Goal: Information Seeking & Learning: Learn about a topic

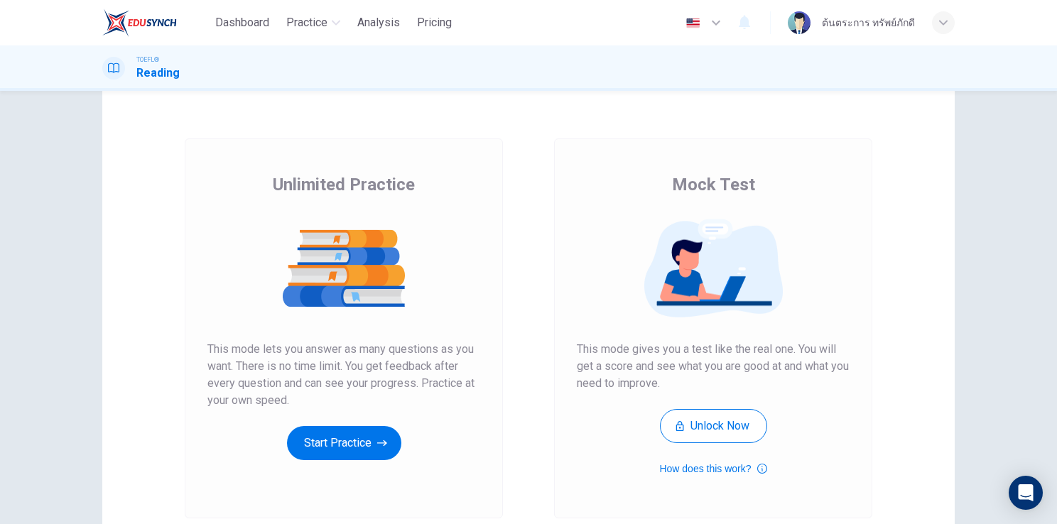
scroll to position [28, 0]
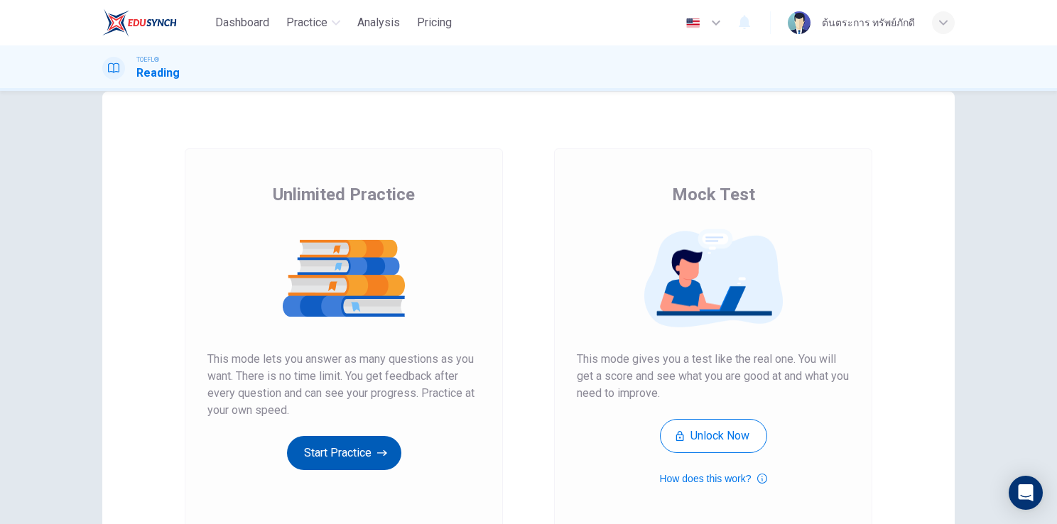
click at [348, 455] on button "Start Practice" at bounding box center [344, 453] width 114 height 34
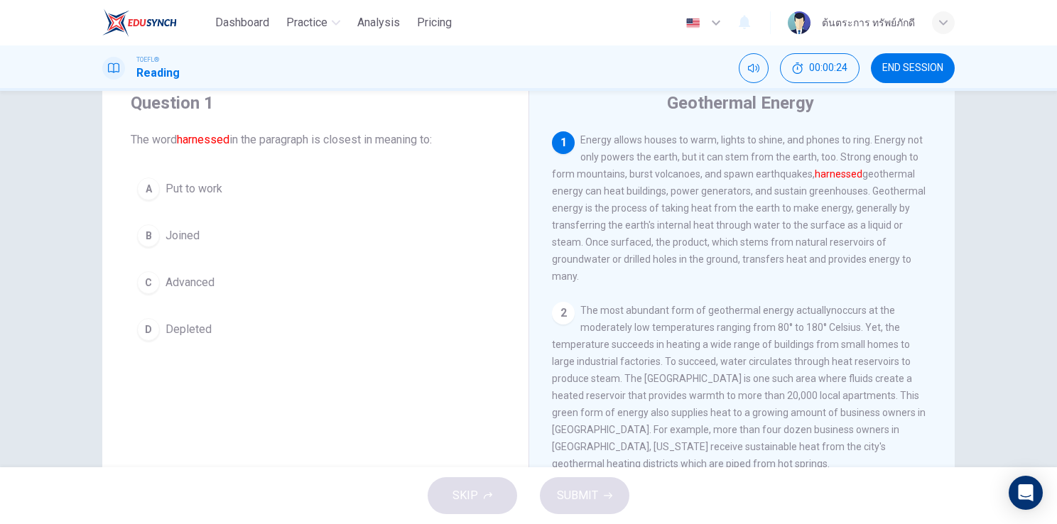
scroll to position [48, 0]
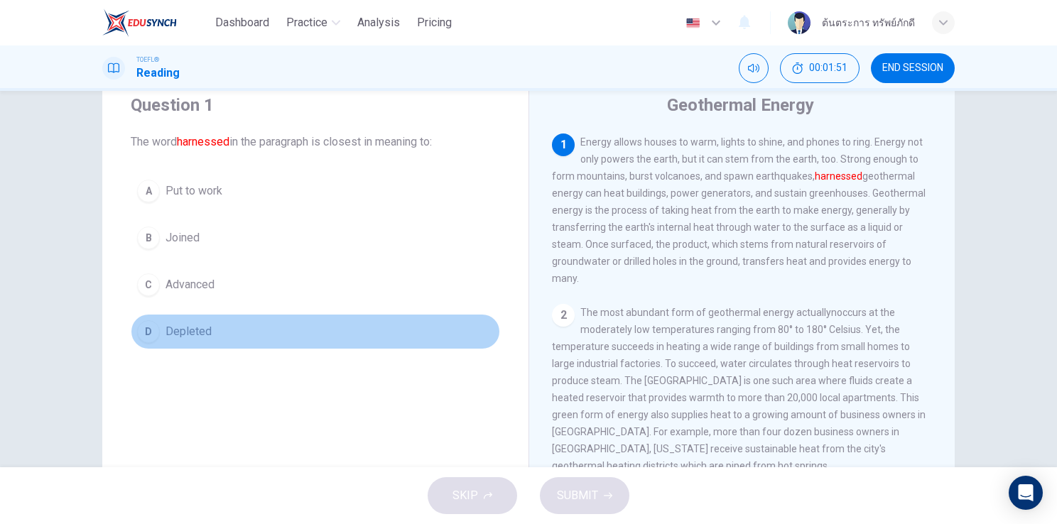
click at [199, 328] on span "Depleted" at bounding box center [188, 331] width 46 height 17
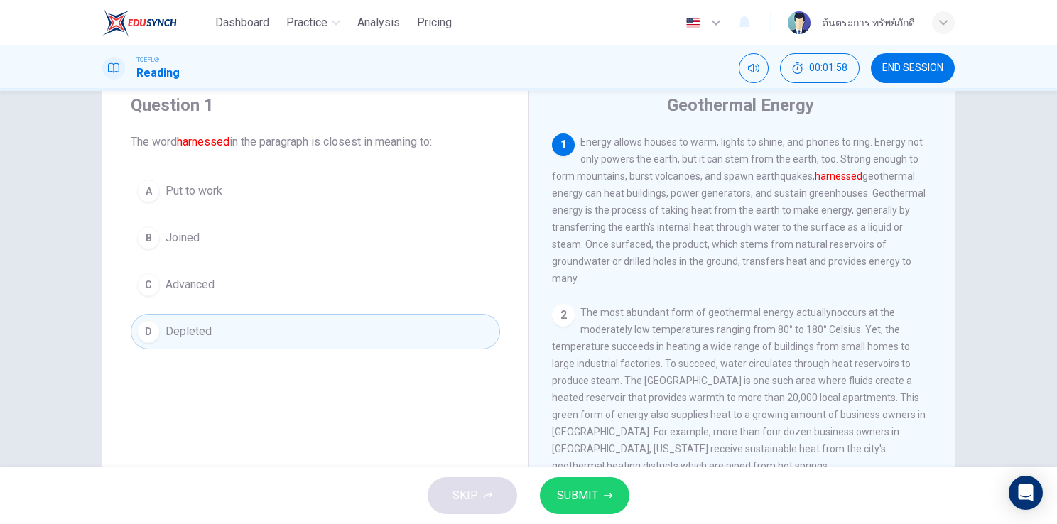
click at [599, 500] on button "SUBMIT" at bounding box center [584, 495] width 89 height 37
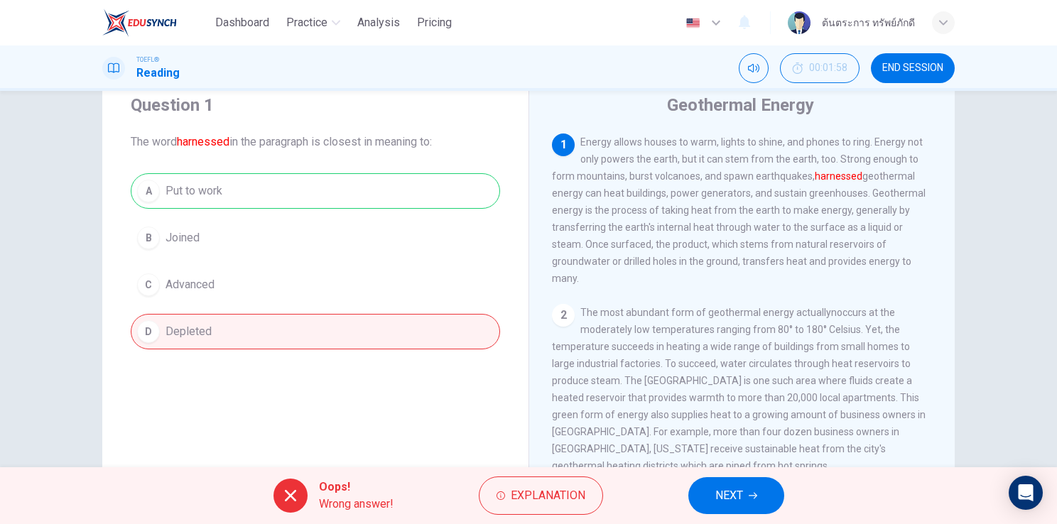
click at [719, 492] on span "NEXT" at bounding box center [729, 496] width 28 height 20
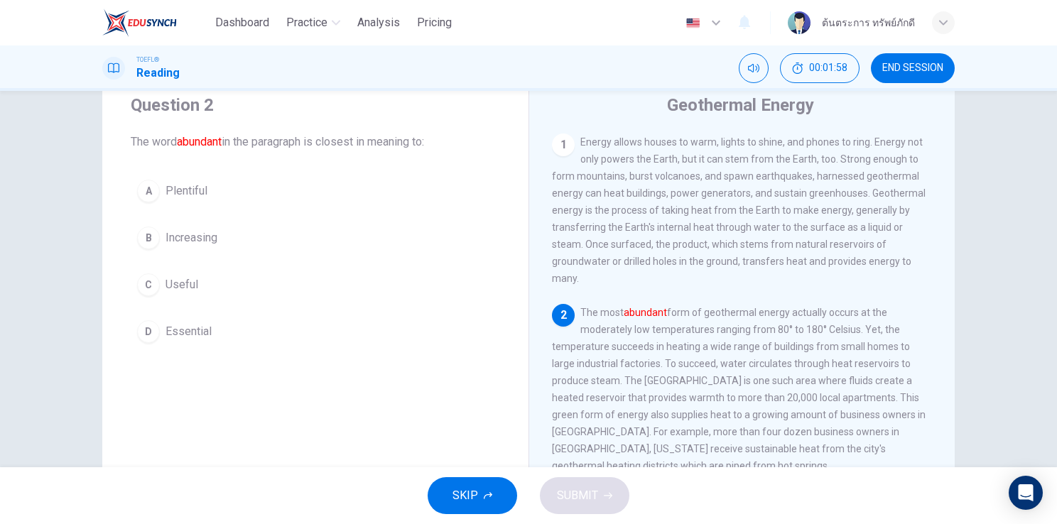
scroll to position [85, 0]
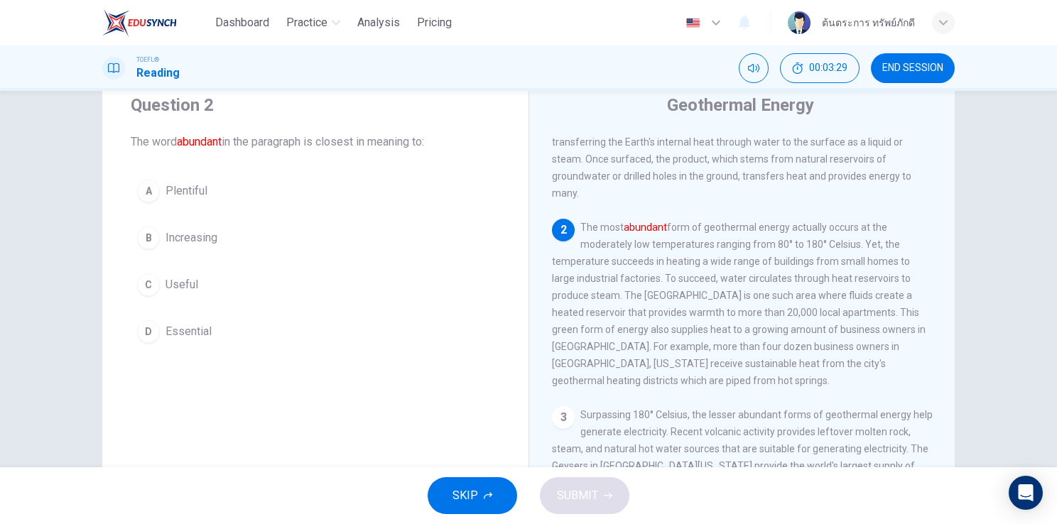
click at [204, 185] on button "A Plentiful" at bounding box center [315, 191] width 369 height 36
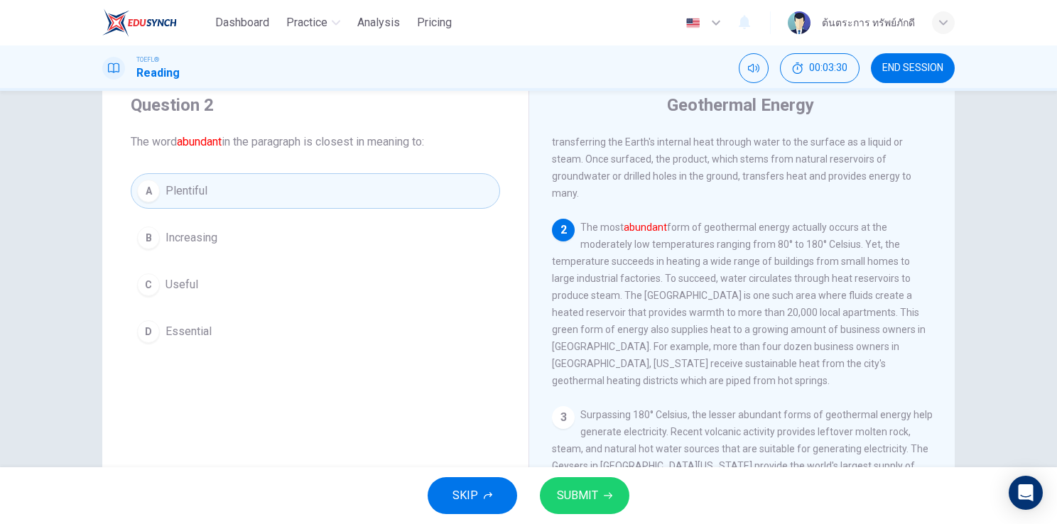
click at [598, 494] on button "SUBMIT" at bounding box center [584, 495] width 89 height 37
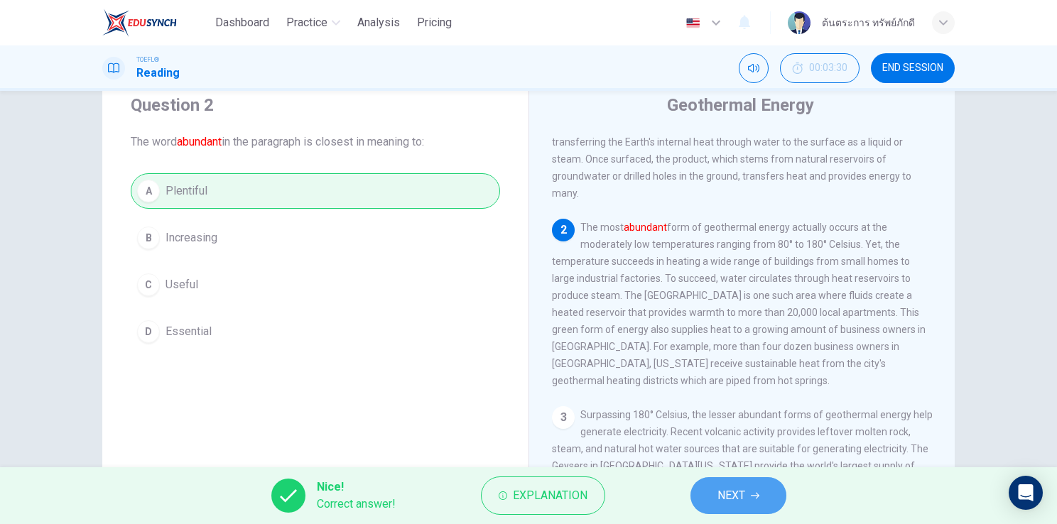
click at [719, 490] on span "NEXT" at bounding box center [731, 496] width 28 height 20
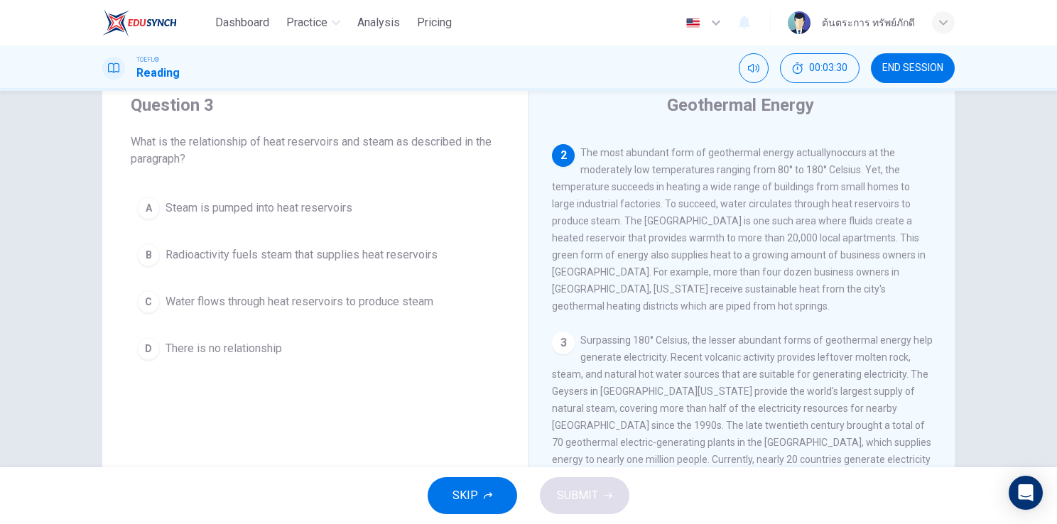
scroll to position [175, 0]
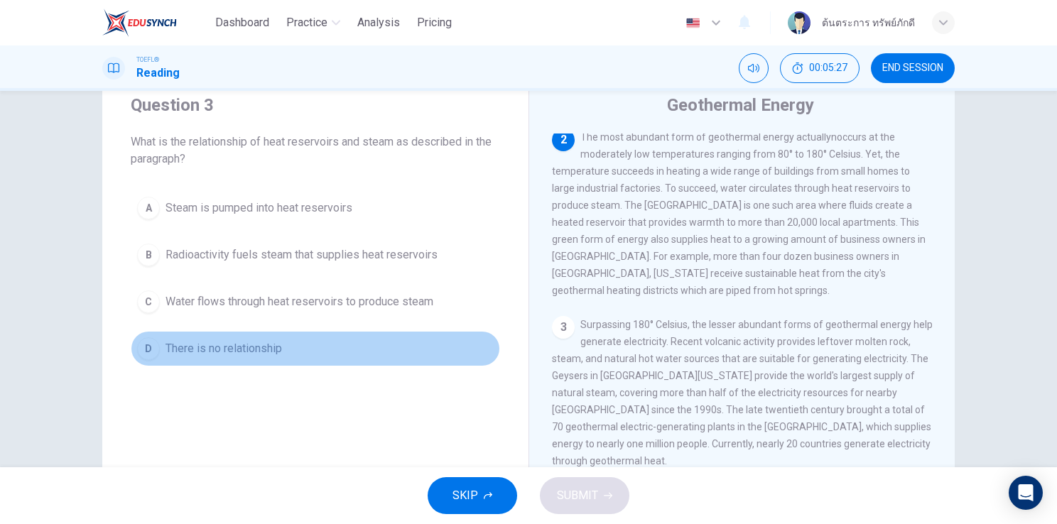
click at [253, 340] on span "There is no relationship" at bounding box center [223, 348] width 116 height 17
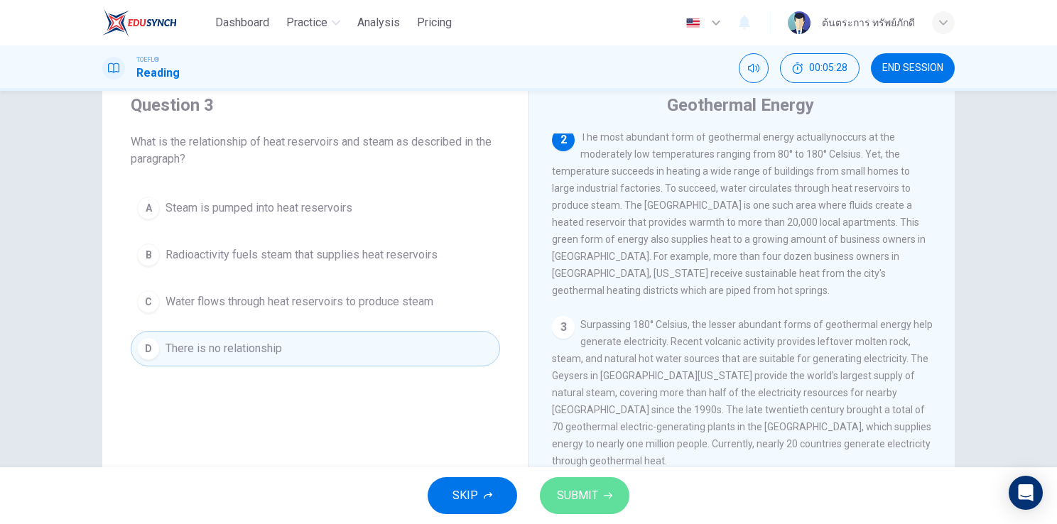
click at [588, 496] on span "SUBMIT" at bounding box center [577, 496] width 41 height 20
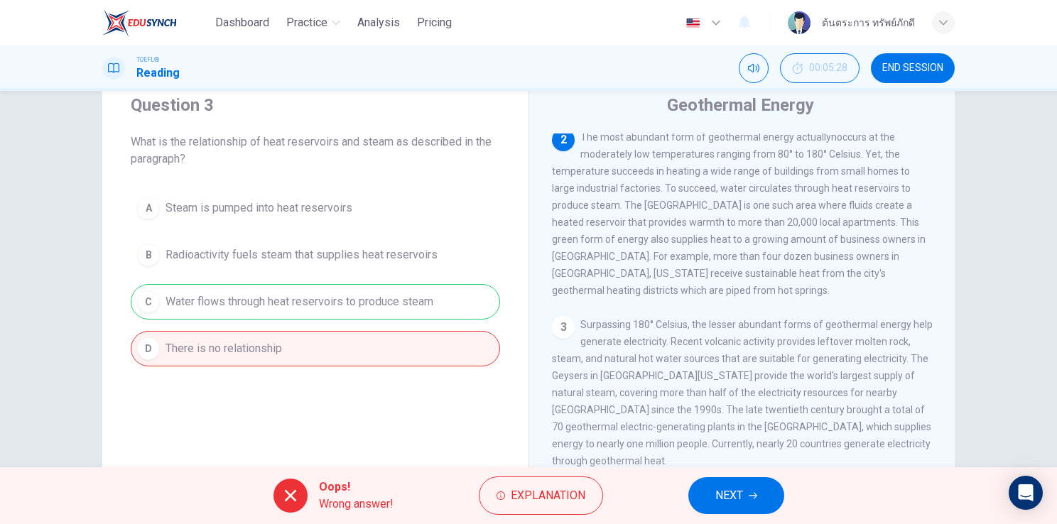
click at [755, 497] on icon "button" at bounding box center [752, 495] width 9 height 9
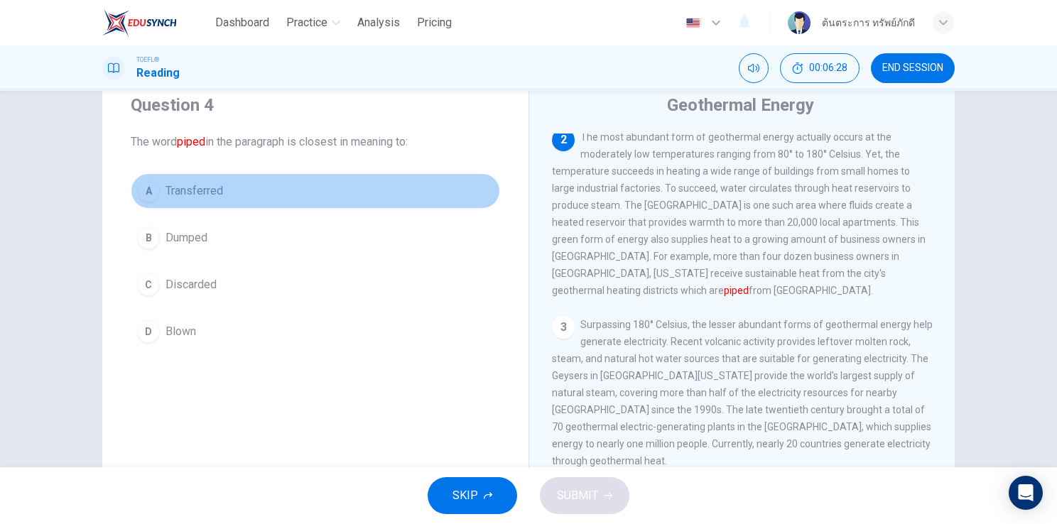
click at [166, 186] on span "Transferred" at bounding box center [194, 190] width 58 height 17
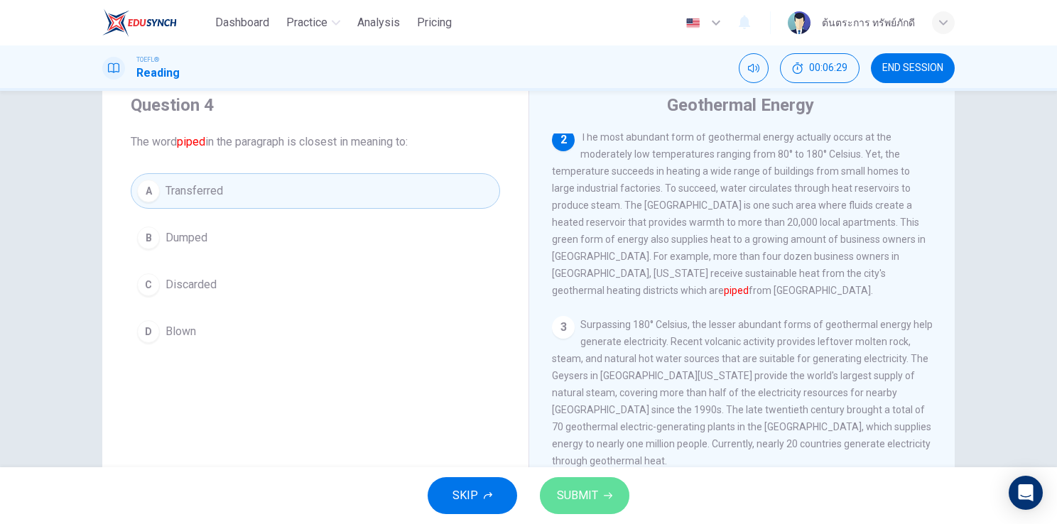
click at [606, 498] on icon "button" at bounding box center [608, 495] width 9 height 9
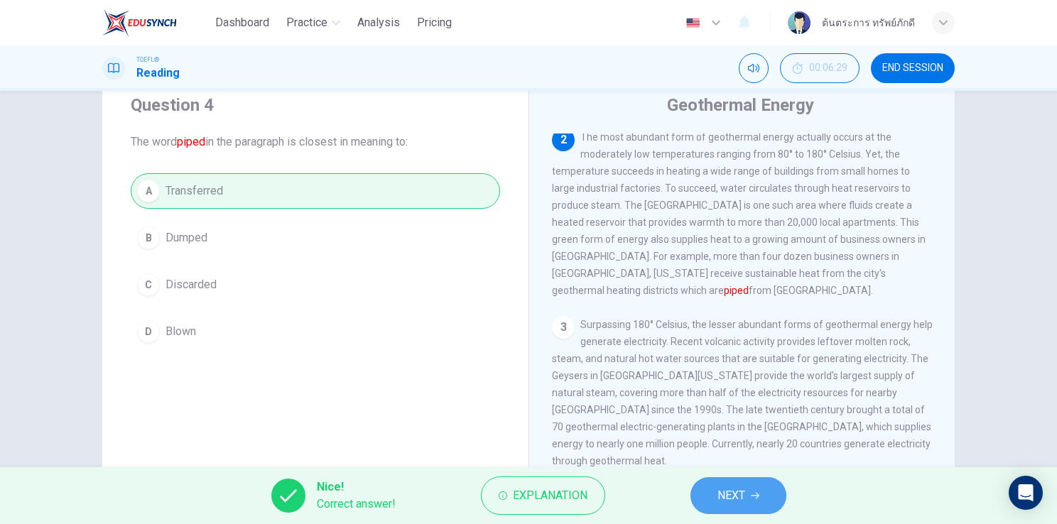
click at [741, 498] on span "NEXT" at bounding box center [731, 496] width 28 height 20
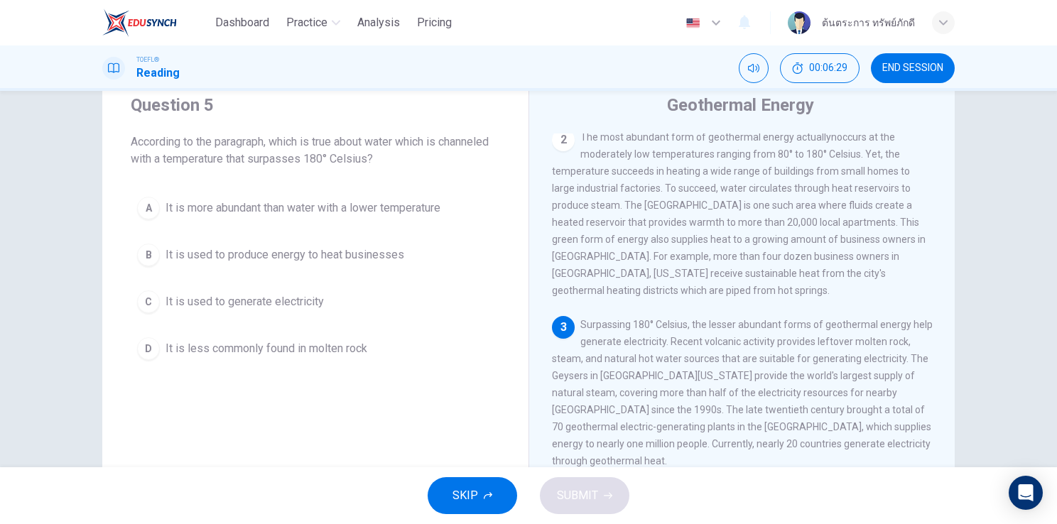
scroll to position [261, 0]
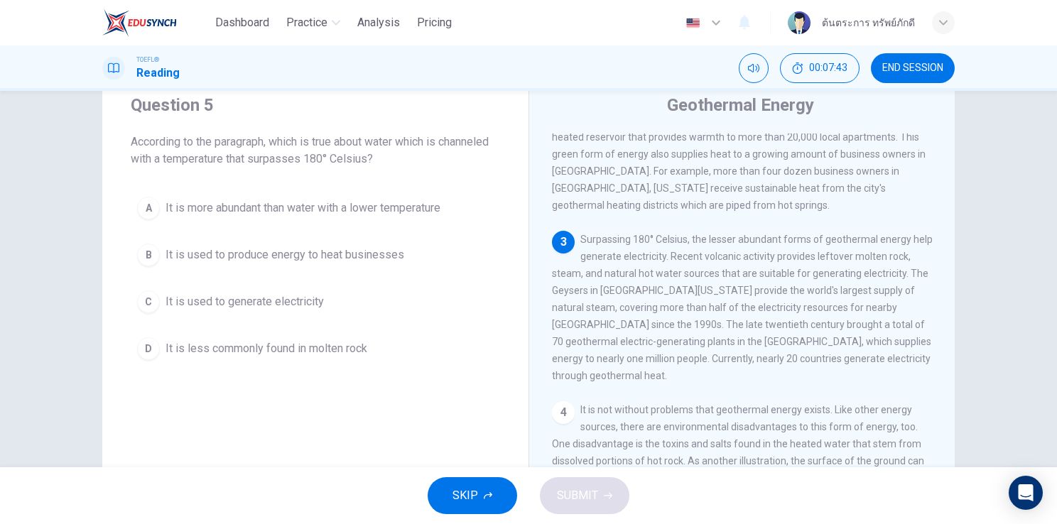
click at [368, 452] on div "Question 5 According to the paragraph, which is true about water which is chann…" at bounding box center [315, 317] width 426 height 493
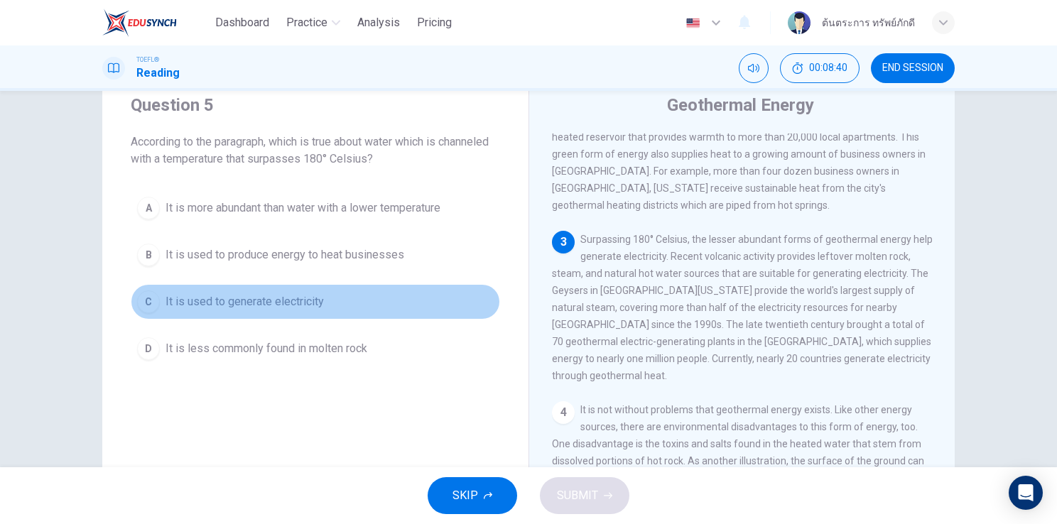
click at [218, 300] on span "It is used to generate electricity" at bounding box center [244, 301] width 158 height 17
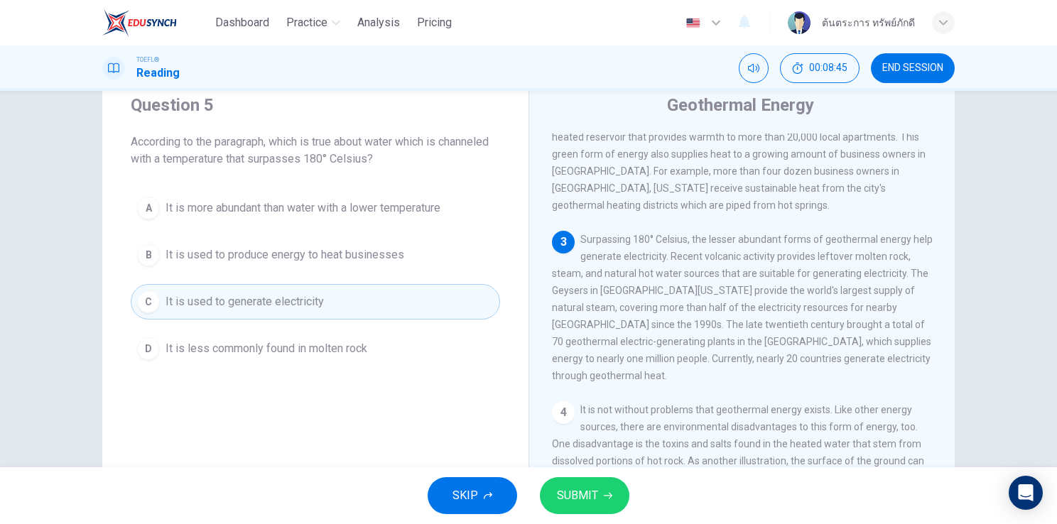
click at [599, 502] on button "SUBMIT" at bounding box center [584, 495] width 89 height 37
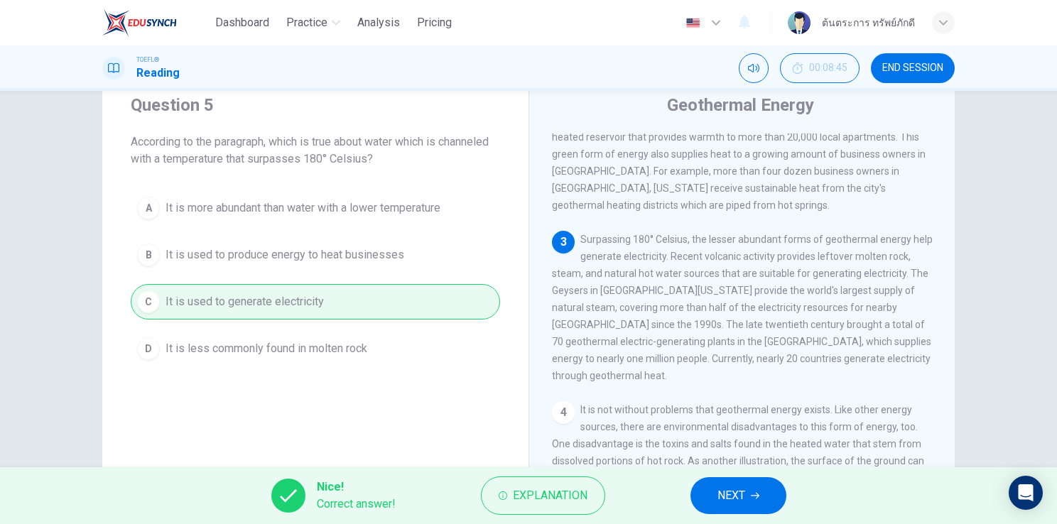
click at [761, 499] on button "NEXT" at bounding box center [738, 495] width 96 height 37
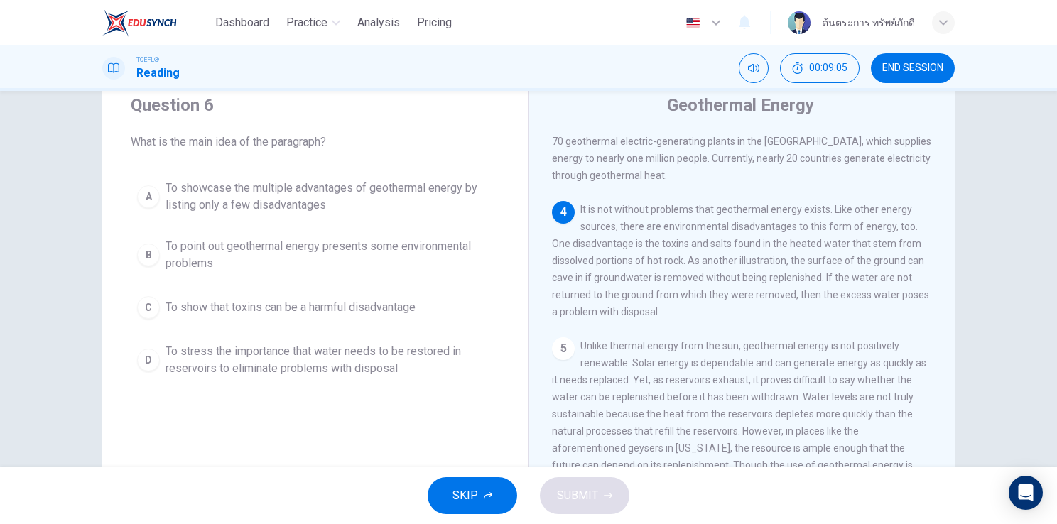
scroll to position [49, 0]
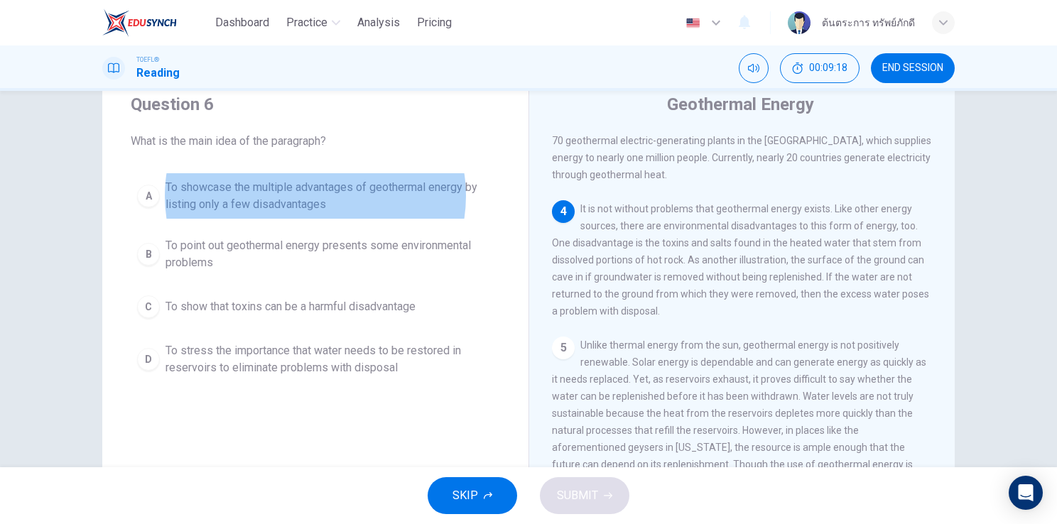
click at [410, 337] on button "D To stress the importance that water needs to be restored in reservoirs to eli…" at bounding box center [315, 359] width 369 height 47
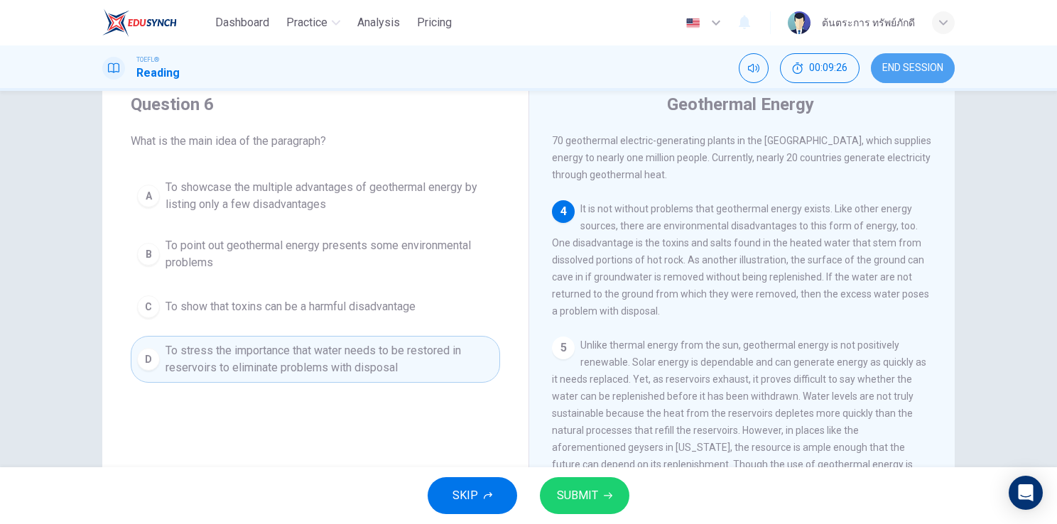
click at [892, 75] on button "END SESSION" at bounding box center [913, 68] width 84 height 30
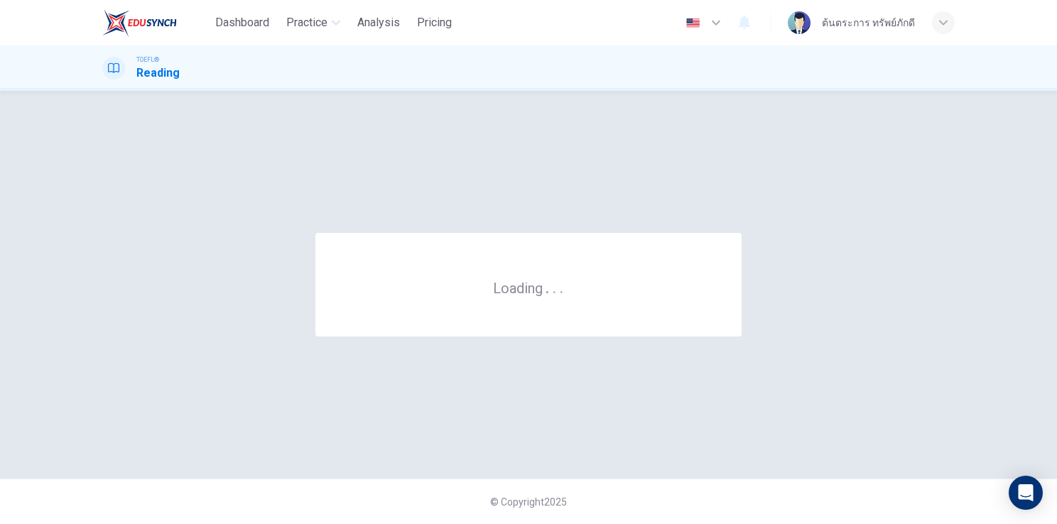
scroll to position [0, 0]
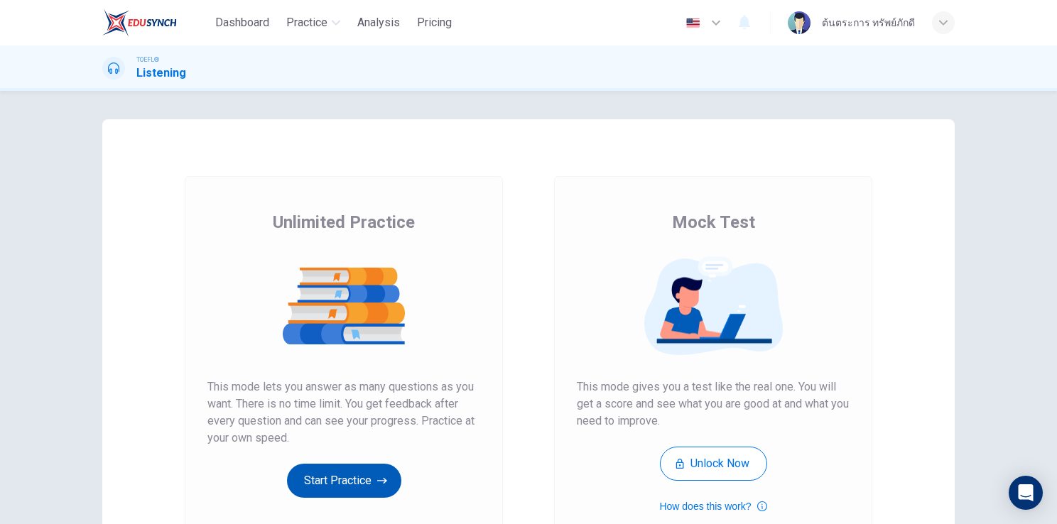
click at [341, 484] on button "Start Practice" at bounding box center [344, 481] width 114 height 34
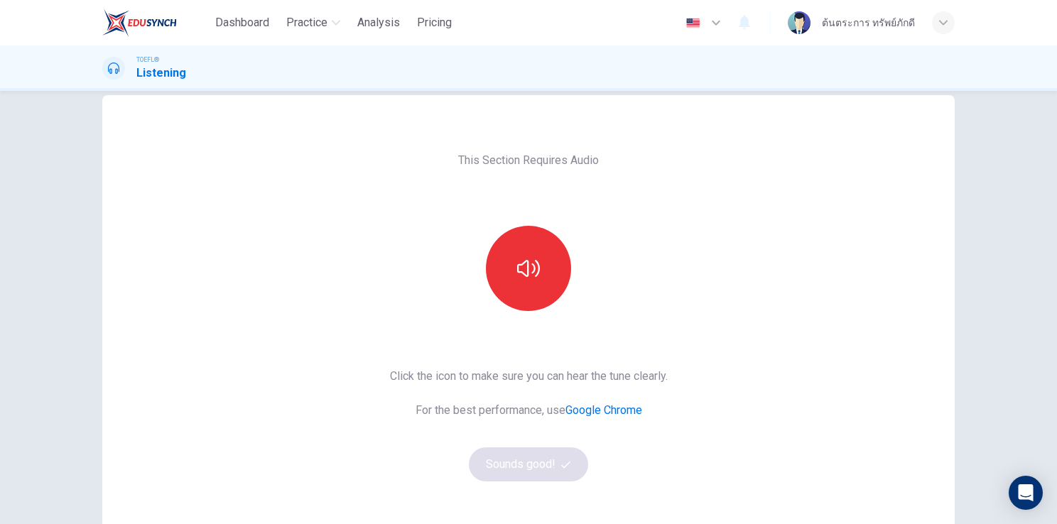
scroll to position [25, 0]
click at [536, 263] on button "button" at bounding box center [528, 267] width 85 height 85
click at [656, 207] on div "This Section Requires Audio Click the icon to make sure you can hear the tune c…" at bounding box center [528, 340] width 300 height 493
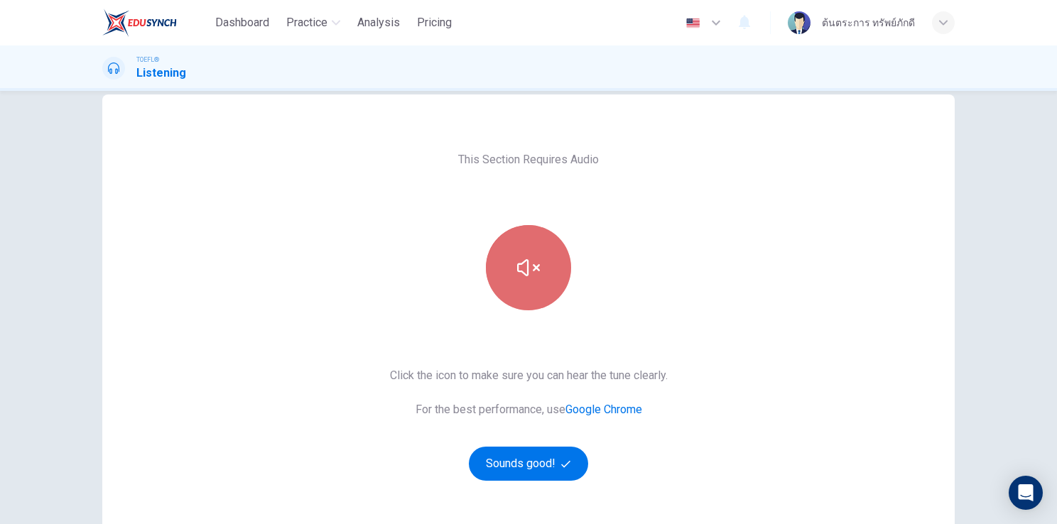
click at [522, 285] on button "button" at bounding box center [528, 267] width 85 height 85
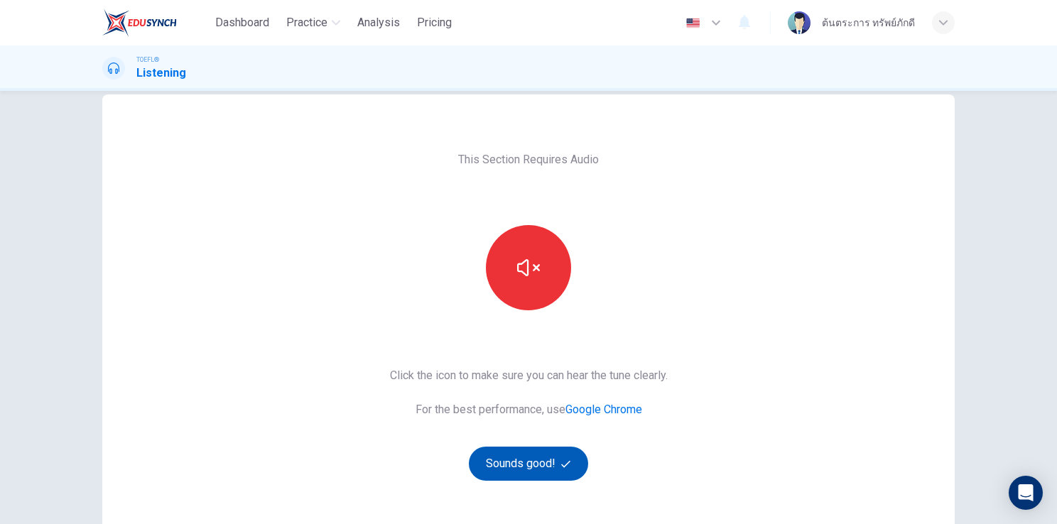
click at [520, 474] on button "Sounds good!" at bounding box center [528, 464] width 119 height 34
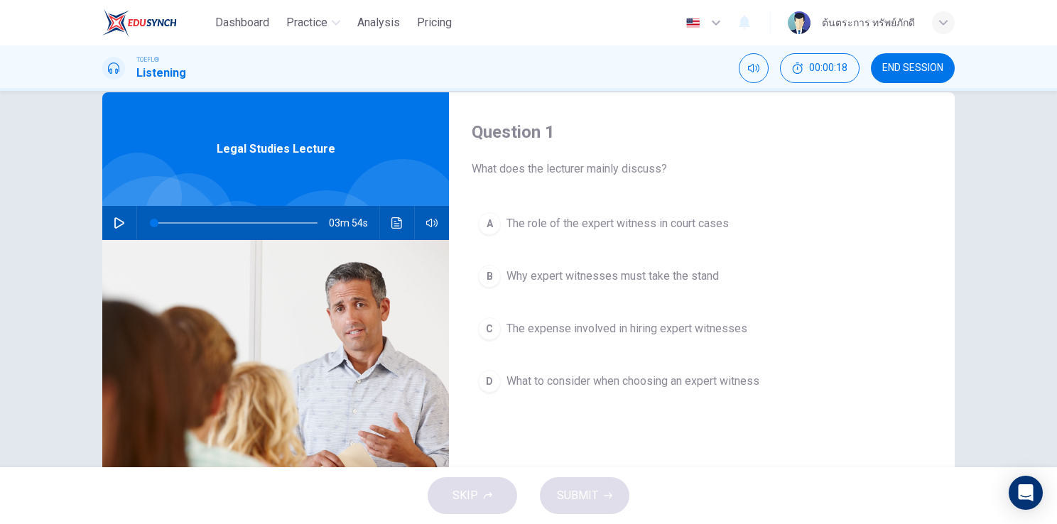
scroll to position [28, 0]
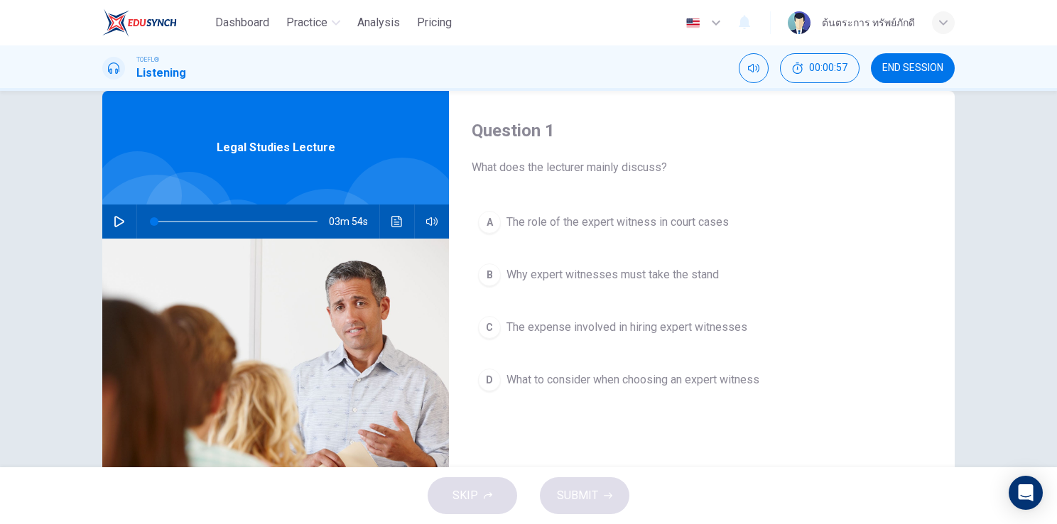
click at [568, 331] on span "The expense involved in hiring expert witnesses" at bounding box center [626, 327] width 241 height 17
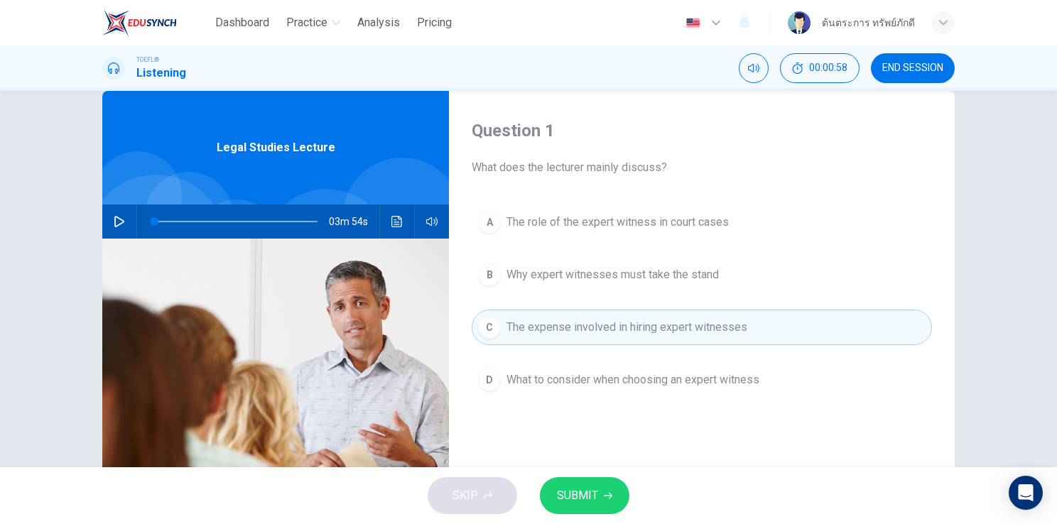
click at [596, 503] on span "SUBMIT" at bounding box center [577, 496] width 41 height 20
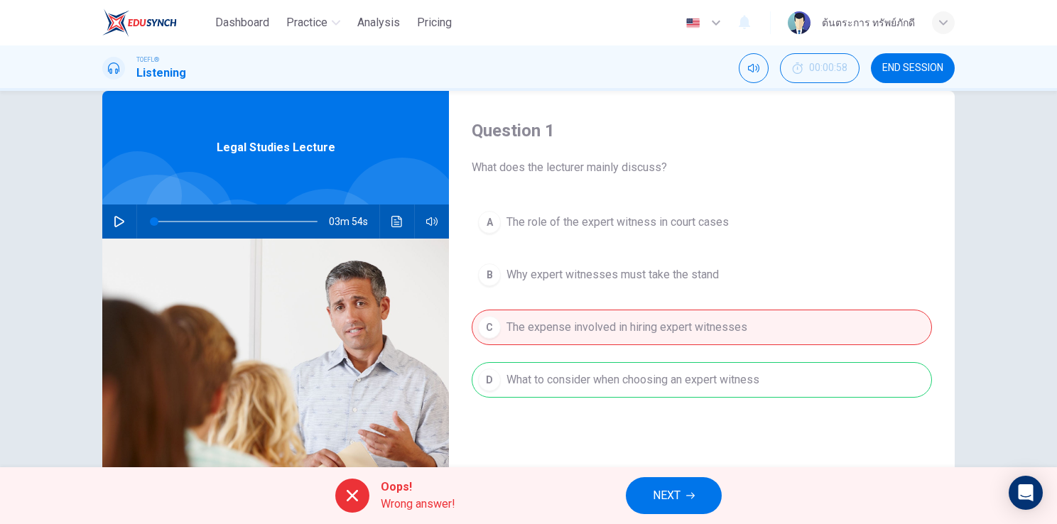
click at [656, 493] on span "NEXT" at bounding box center [667, 496] width 28 height 20
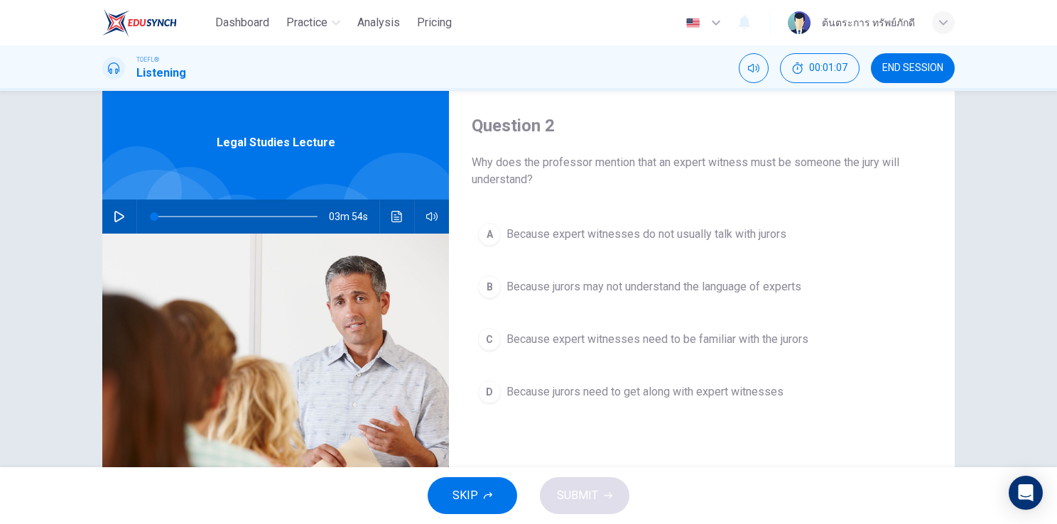
scroll to position [36, 0]
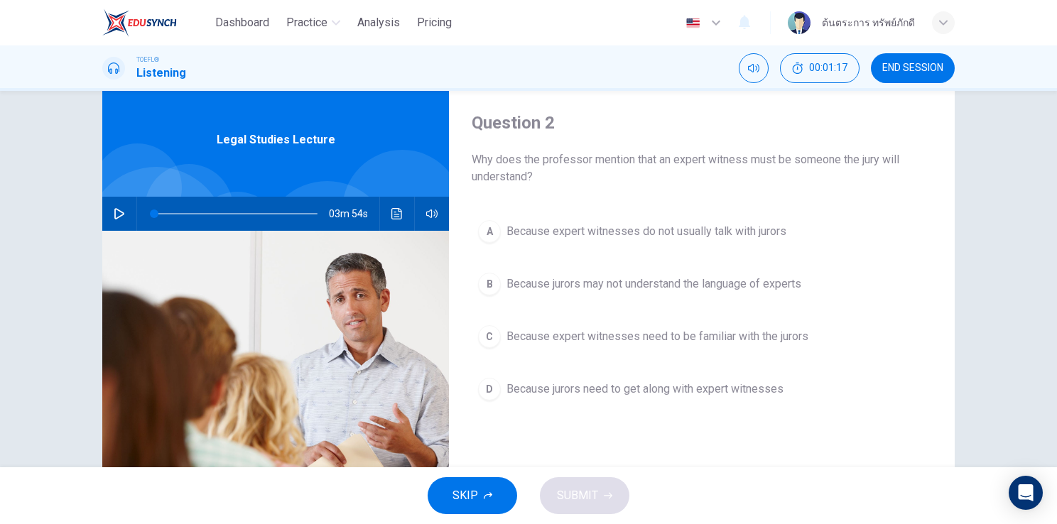
drag, startPoint x: 919, startPoint y: 61, endPoint x: 584, endPoint y: 80, distance: 334.9
click at [919, 61] on button "END SESSION" at bounding box center [913, 68] width 84 height 30
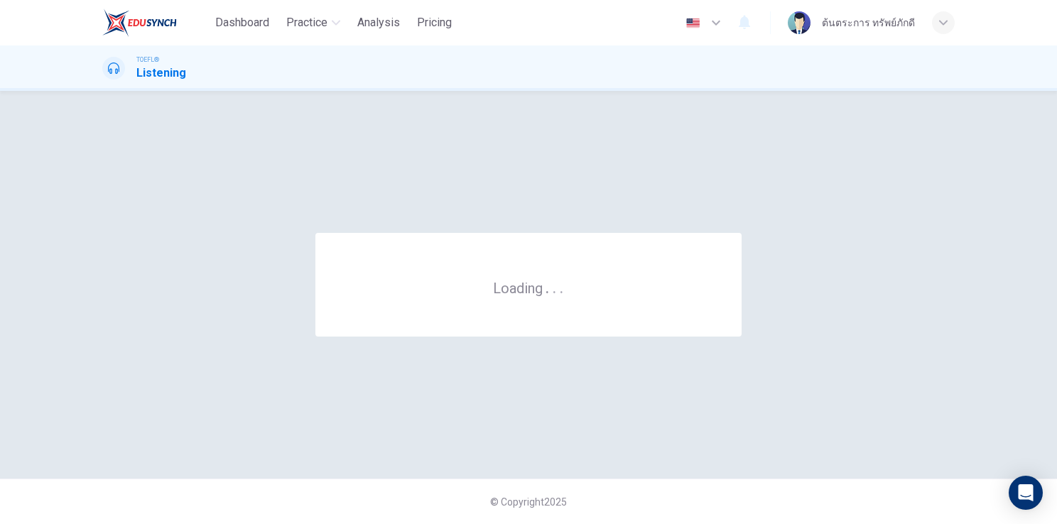
scroll to position [0, 0]
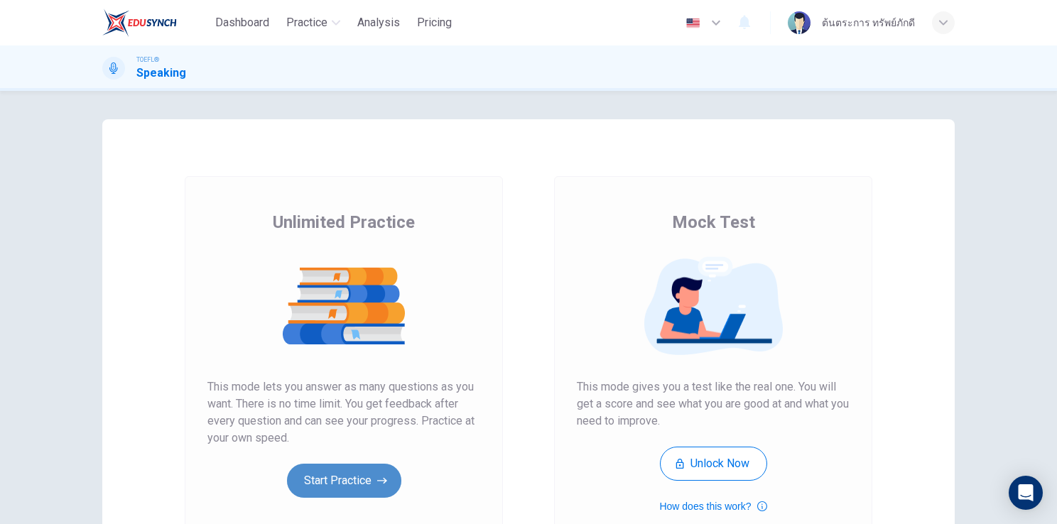
click at [342, 474] on button "Start Practice" at bounding box center [344, 481] width 114 height 34
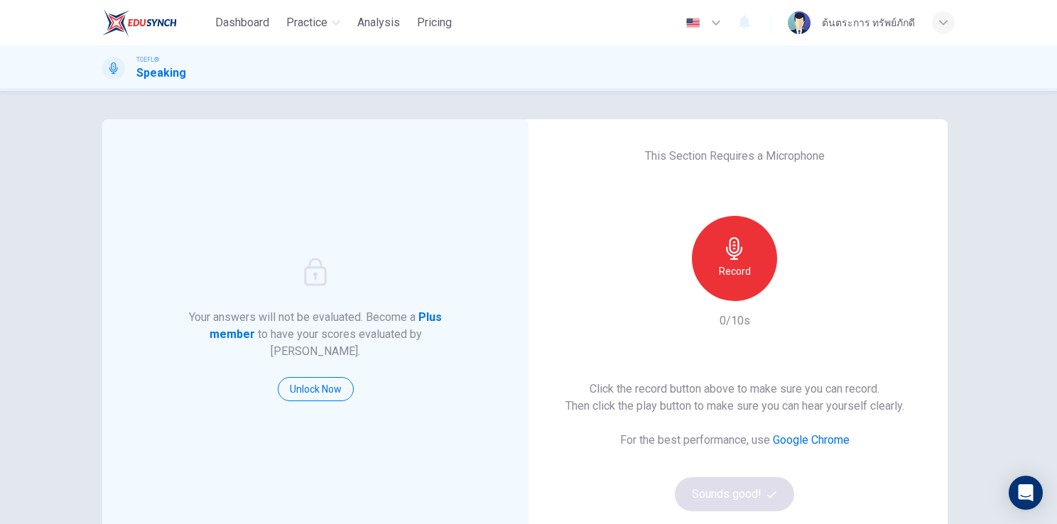
click at [430, 436] on div "Your answers will not be evaluated. Become a Plus member to have your scores ev…" at bounding box center [315, 329] width 426 height 420
click at [743, 260] on div "Record" at bounding box center [734, 258] width 85 height 85
click at [797, 290] on icon "button" at bounding box center [800, 289] width 6 height 9
click at [742, 502] on button "Sounds good!" at bounding box center [734, 494] width 119 height 34
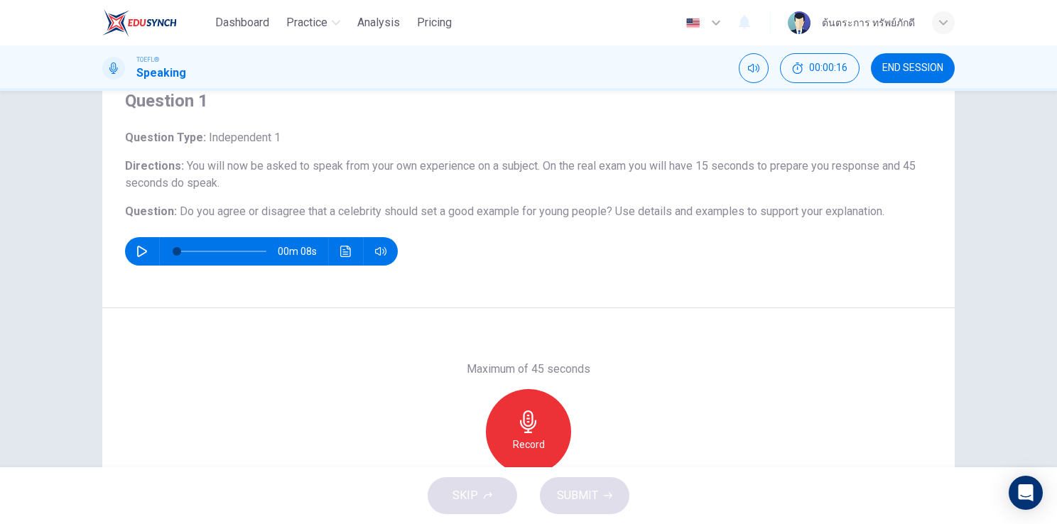
scroll to position [55, 0]
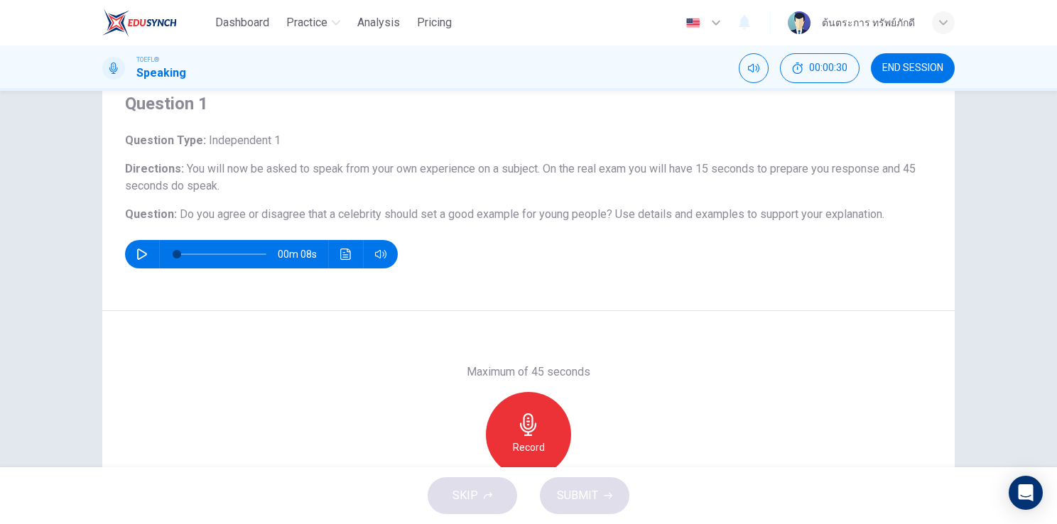
click at [900, 53] on button "END SESSION" at bounding box center [913, 68] width 84 height 30
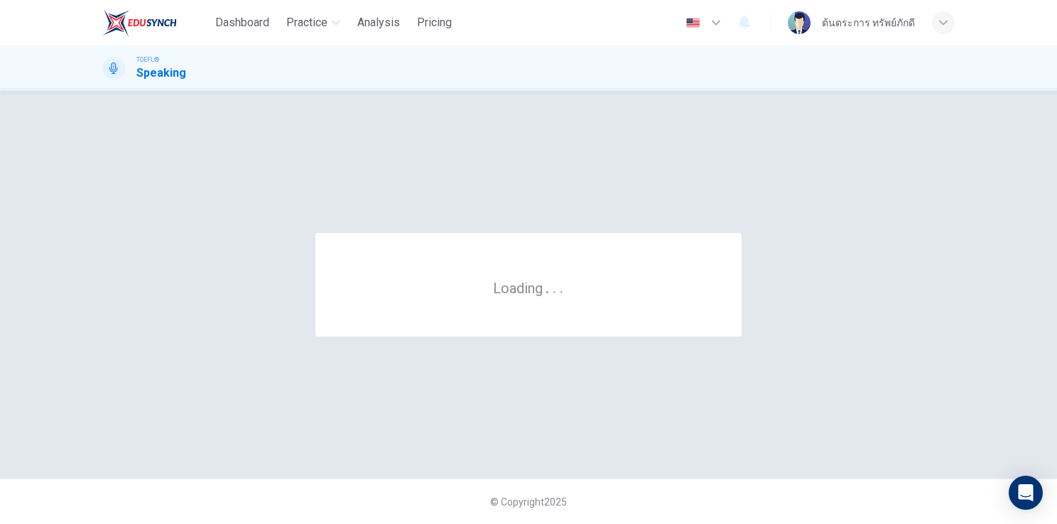
scroll to position [0, 0]
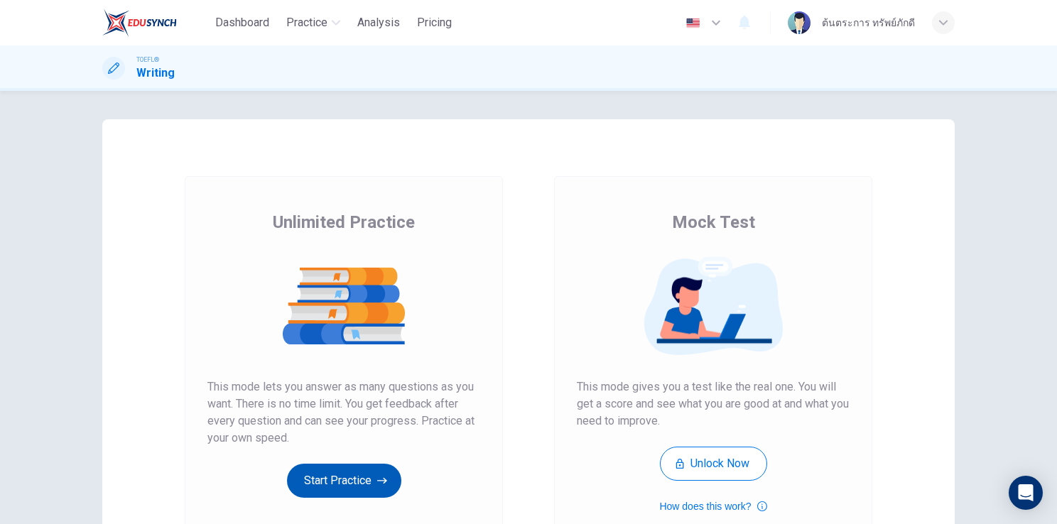
click at [358, 470] on button "Start Practice" at bounding box center [344, 481] width 114 height 34
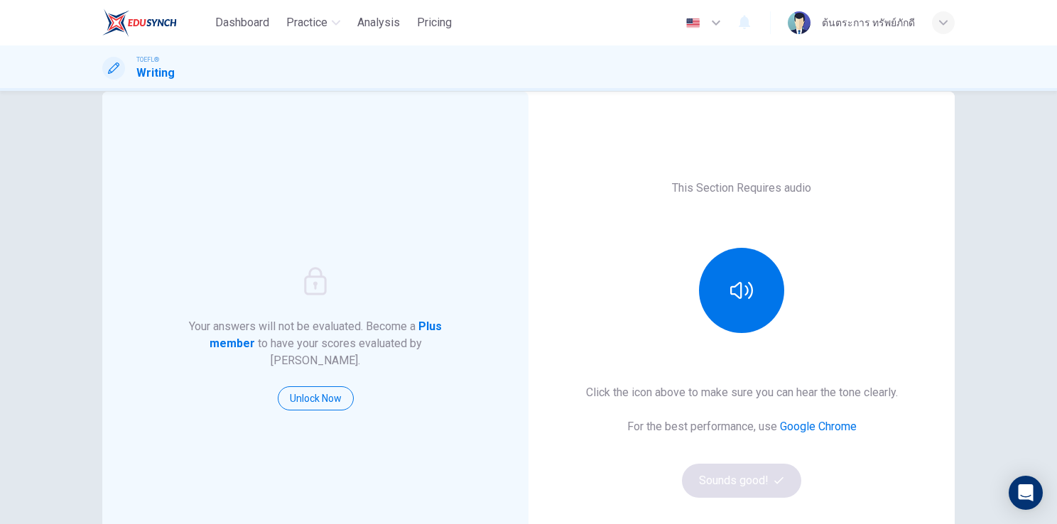
scroll to position [26, 0]
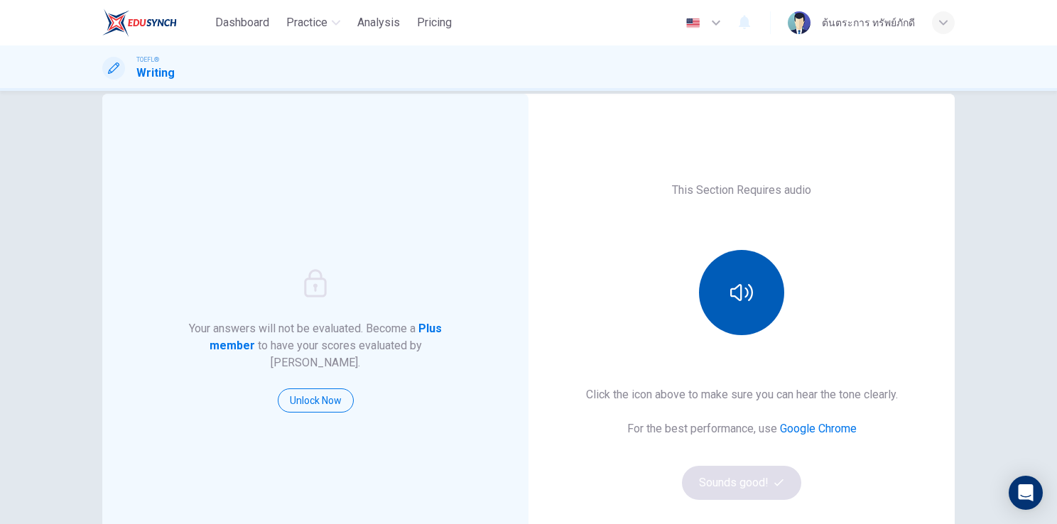
click at [749, 295] on button "button" at bounding box center [741, 292] width 85 height 85
click at [746, 297] on icon "button" at bounding box center [741, 292] width 23 height 23
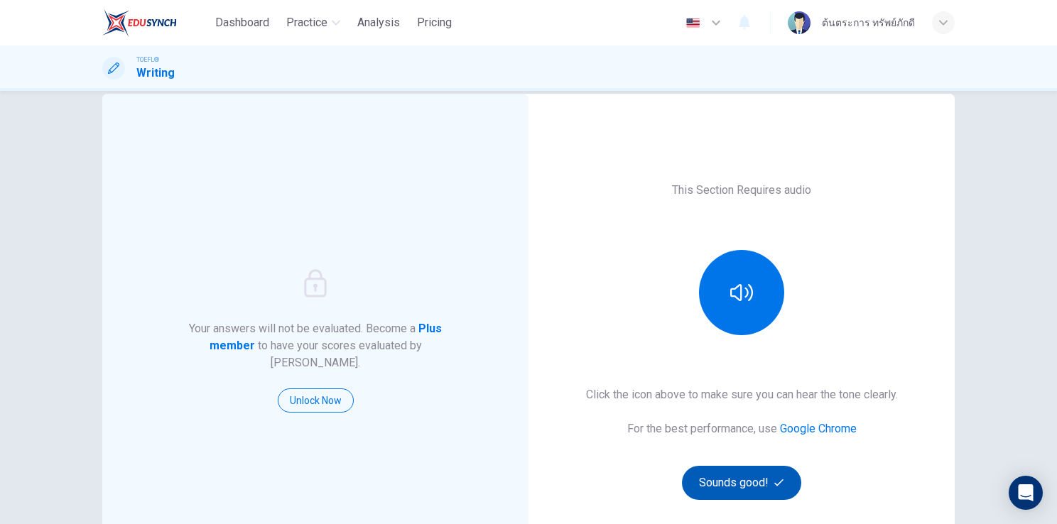
click at [738, 486] on button "Sounds good!" at bounding box center [741, 483] width 119 height 34
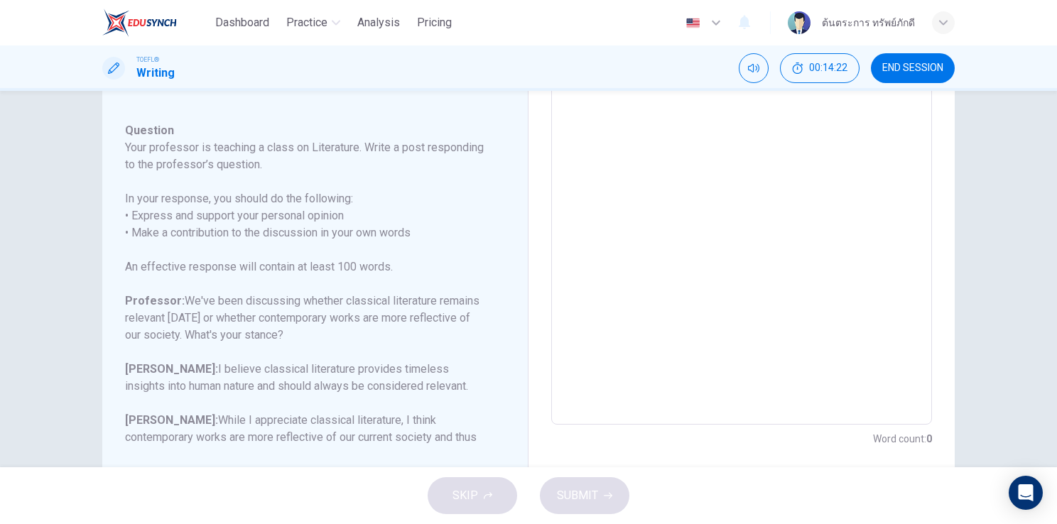
scroll to position [123, 0]
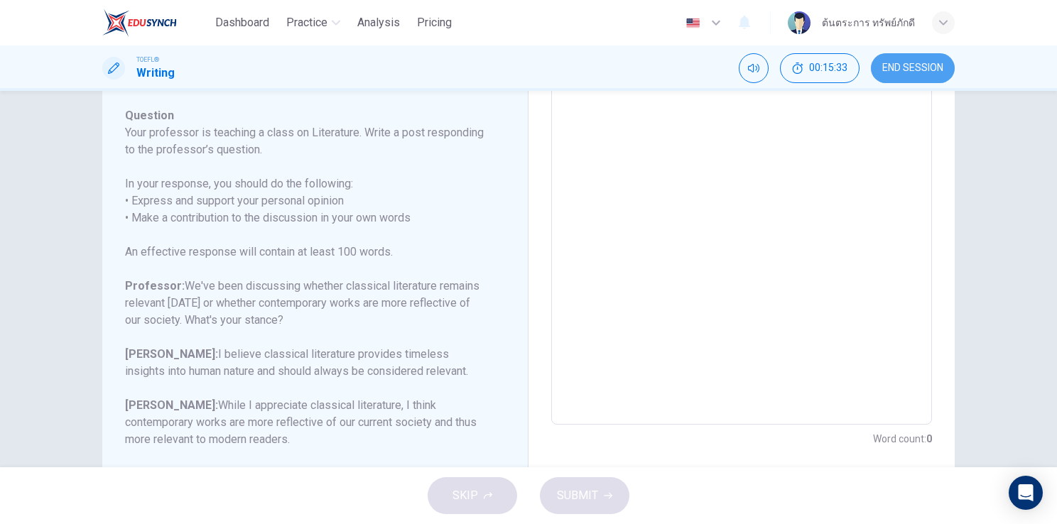
click at [923, 69] on span "END SESSION" at bounding box center [912, 67] width 61 height 11
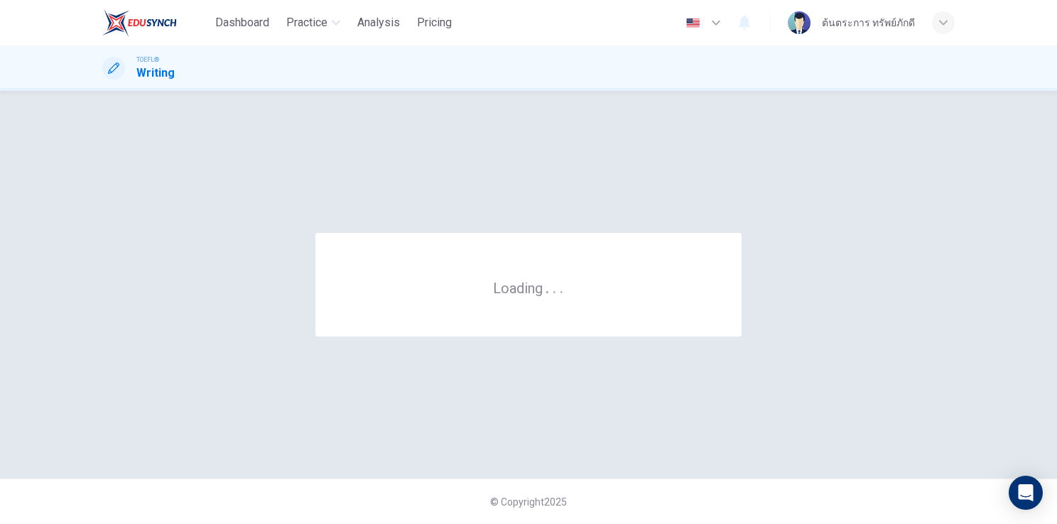
scroll to position [0, 0]
